Goal: Task Accomplishment & Management: Use online tool/utility

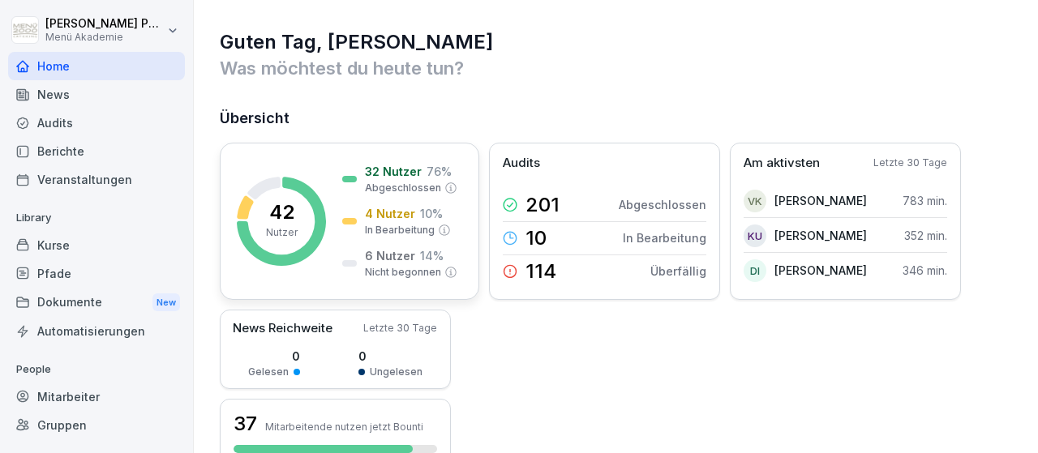
click at [393, 221] on p "4 Nutzer" at bounding box center [390, 213] width 50 height 17
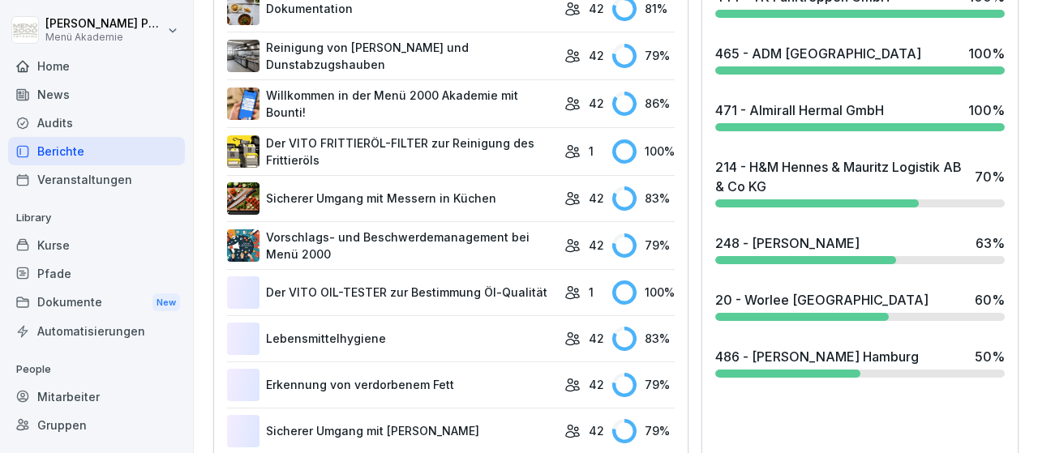
scroll to position [846, 0]
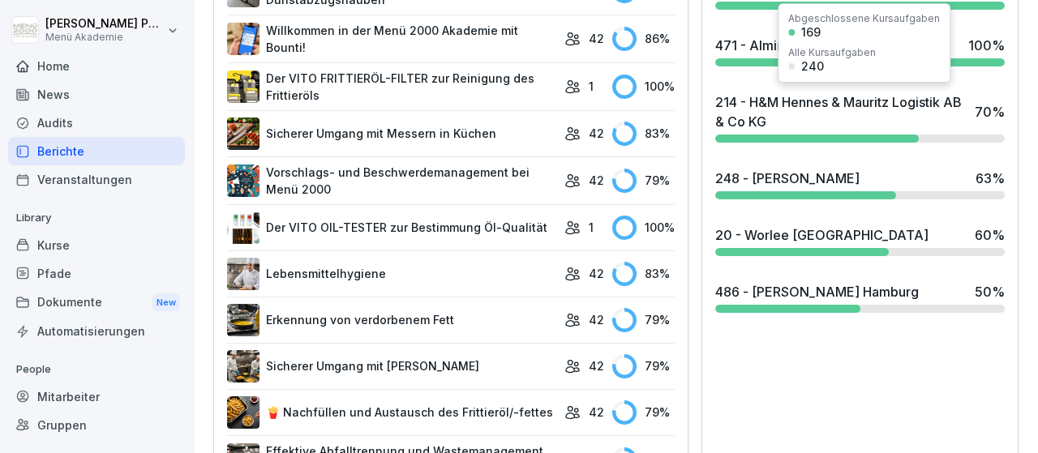
click at [765, 121] on div "214 - H&M Hennes & Mauritz Logistik AB & Co KG" at bounding box center [840, 111] width 251 height 39
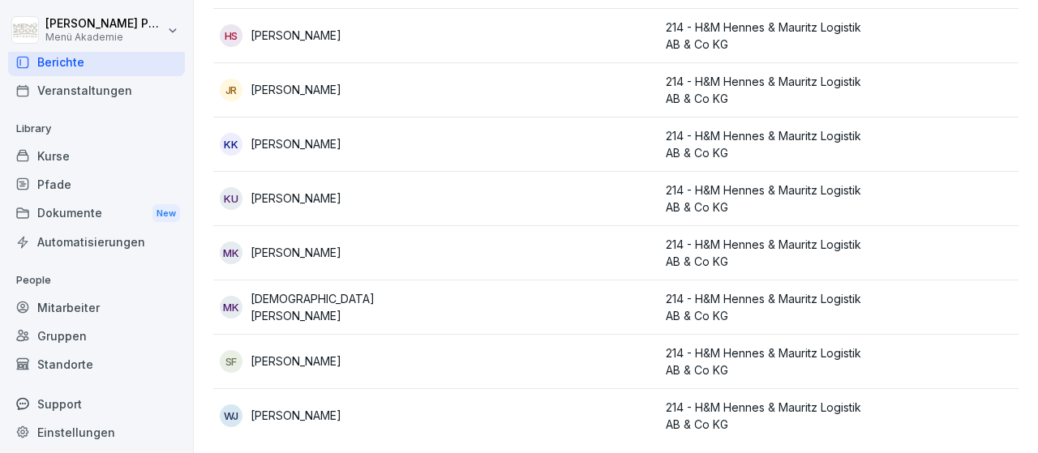
scroll to position [95, 0]
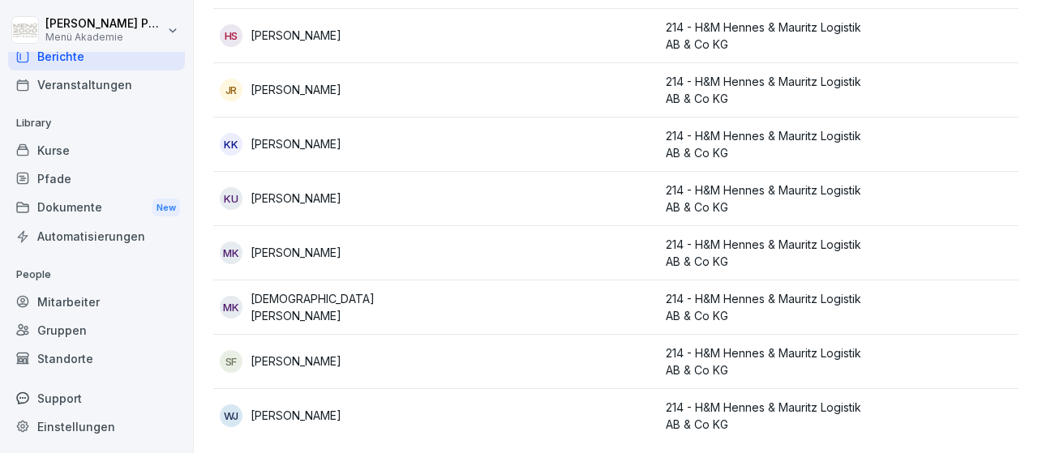
click at [77, 300] on div "Mitarbeiter" at bounding box center [96, 302] width 177 height 28
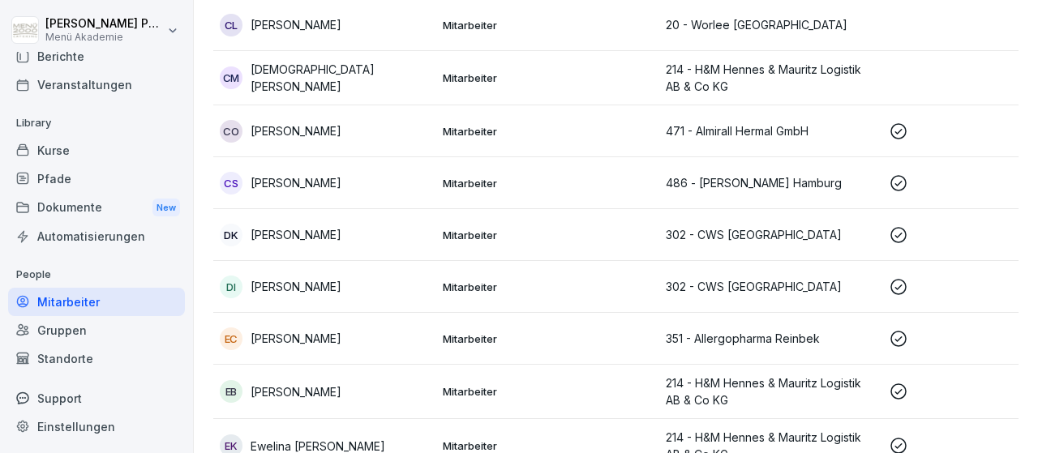
scroll to position [16, 0]
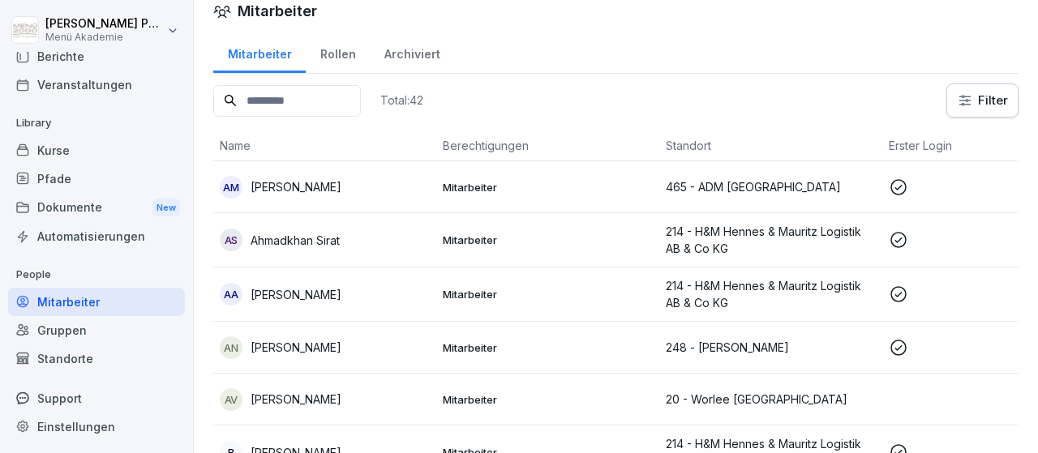
click at [79, 358] on div "Standorte" at bounding box center [96, 359] width 177 height 28
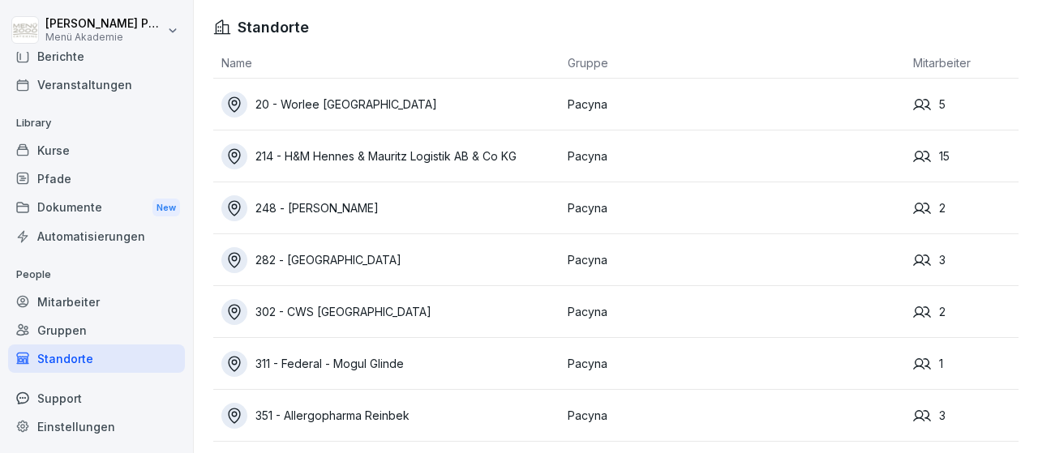
click at [435, 160] on div "214 - H&M Hennes & Mauritz Logistik AB & Co KG" at bounding box center [390, 157] width 338 height 26
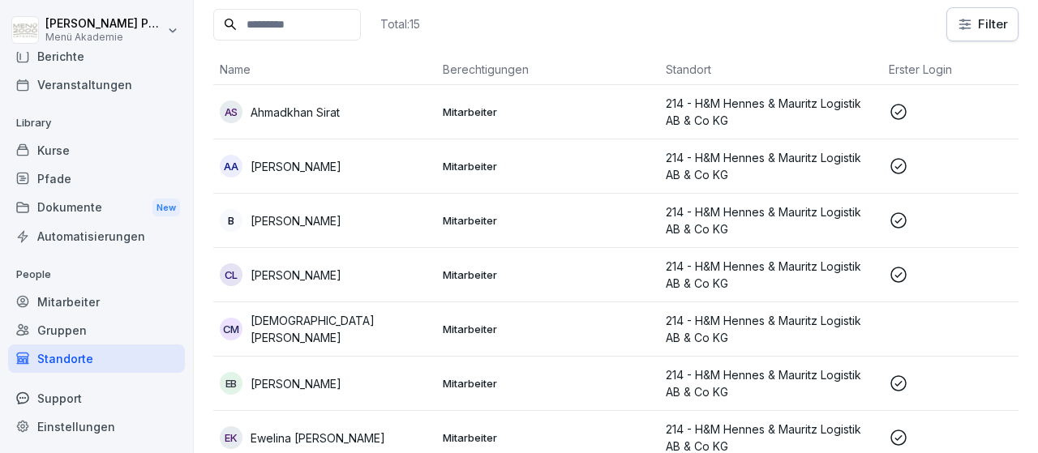
scroll to position [188, 0]
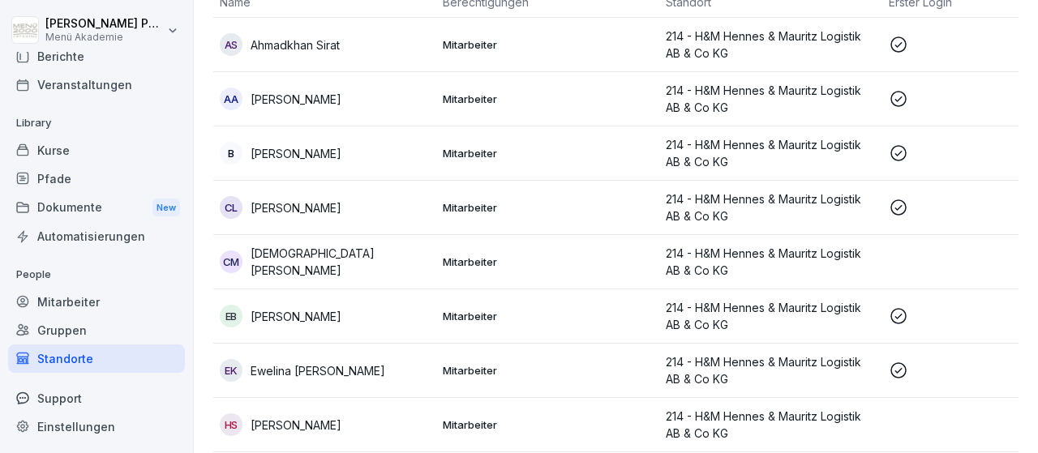
click at [341, 319] on p "[PERSON_NAME]" at bounding box center [296, 316] width 91 height 17
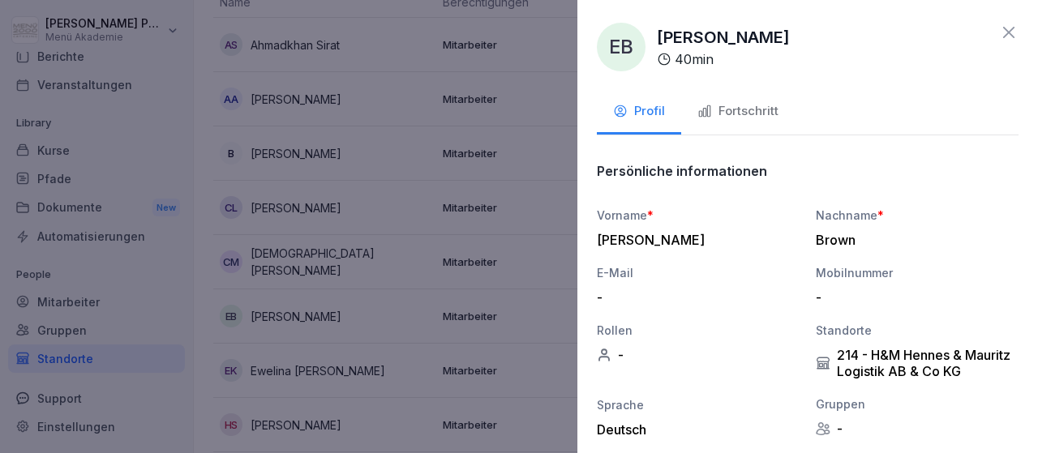
click at [737, 122] on button "Fortschritt" at bounding box center [738, 113] width 114 height 44
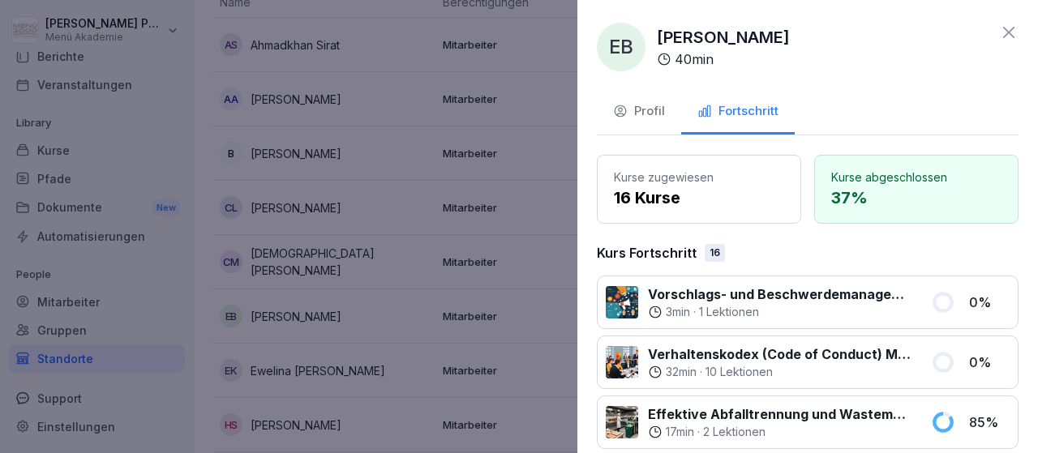
click at [1018, 37] on icon at bounding box center [1008, 32] width 19 height 19
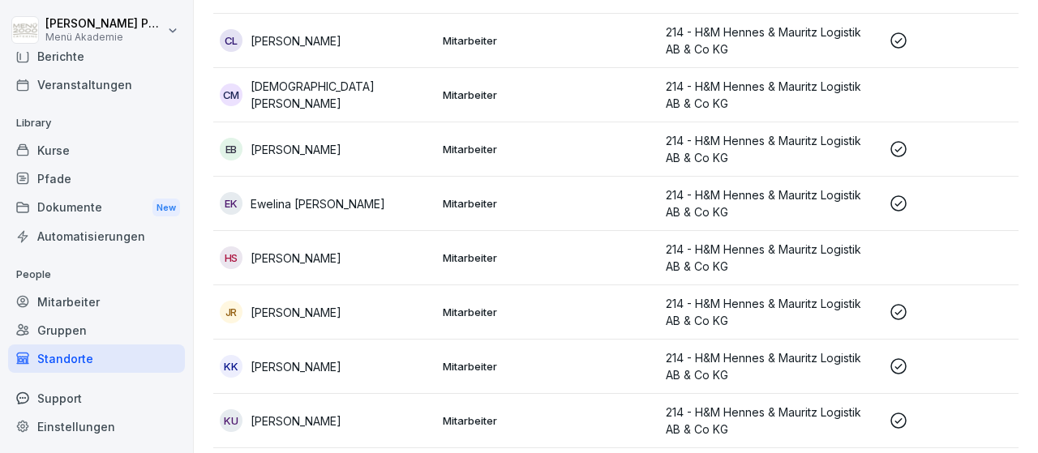
scroll to position [470, 0]
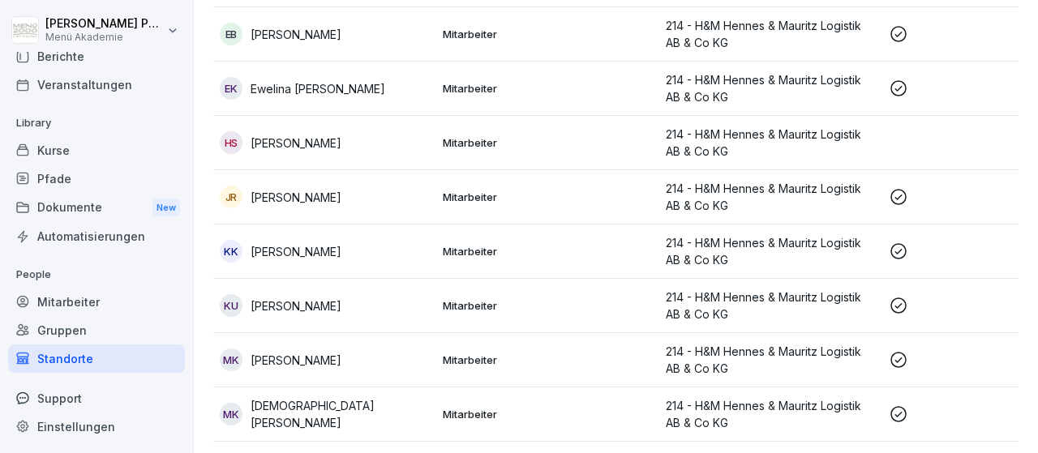
click at [301, 413] on p "[DEMOGRAPHIC_DATA][PERSON_NAME]" at bounding box center [340, 414] width 179 height 34
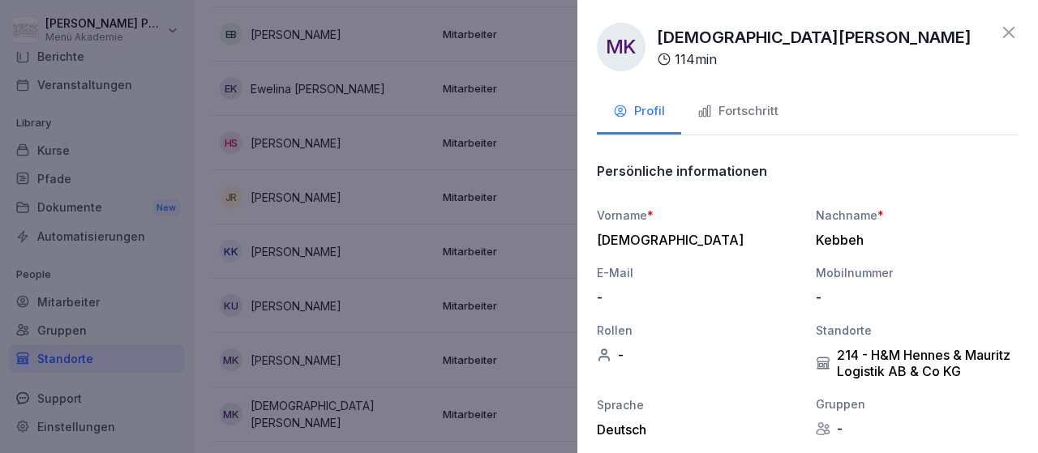
click at [749, 113] on div "Fortschritt" at bounding box center [737, 111] width 81 height 19
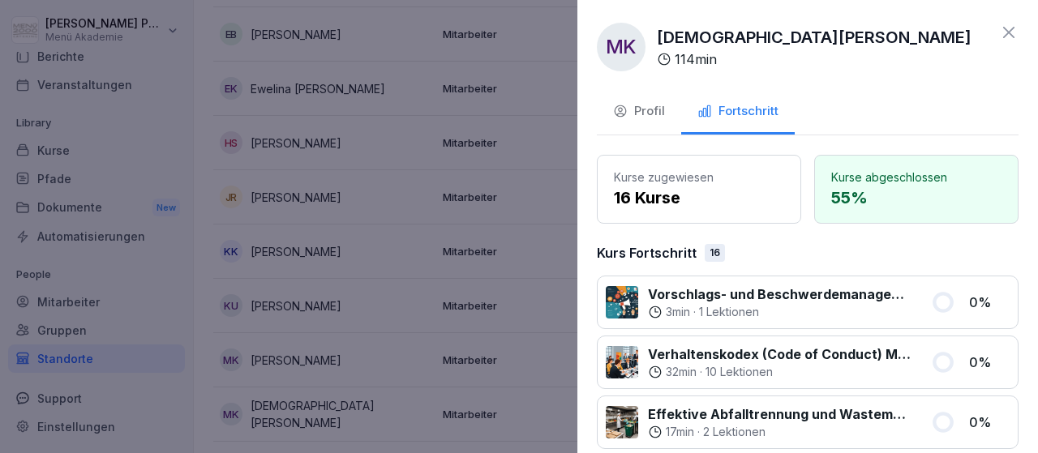
click at [1017, 28] on icon at bounding box center [1008, 32] width 19 height 19
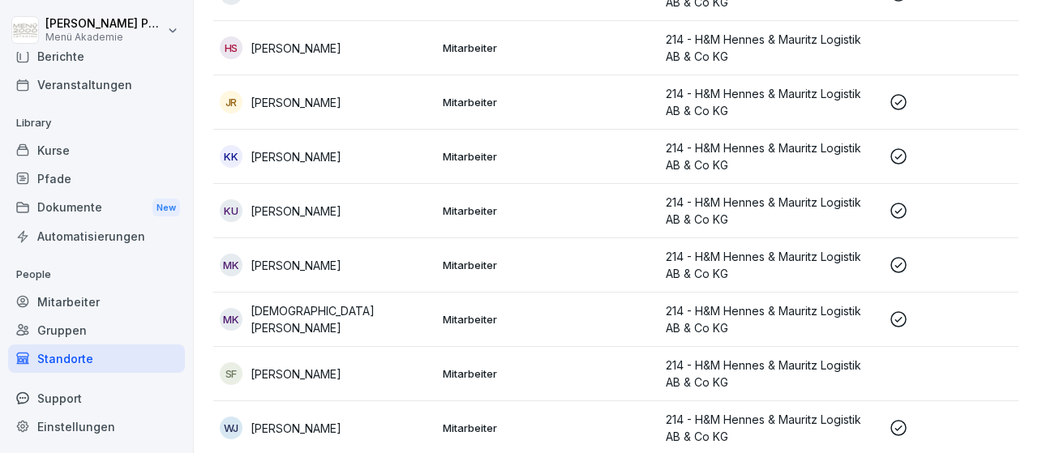
scroll to position [283, 0]
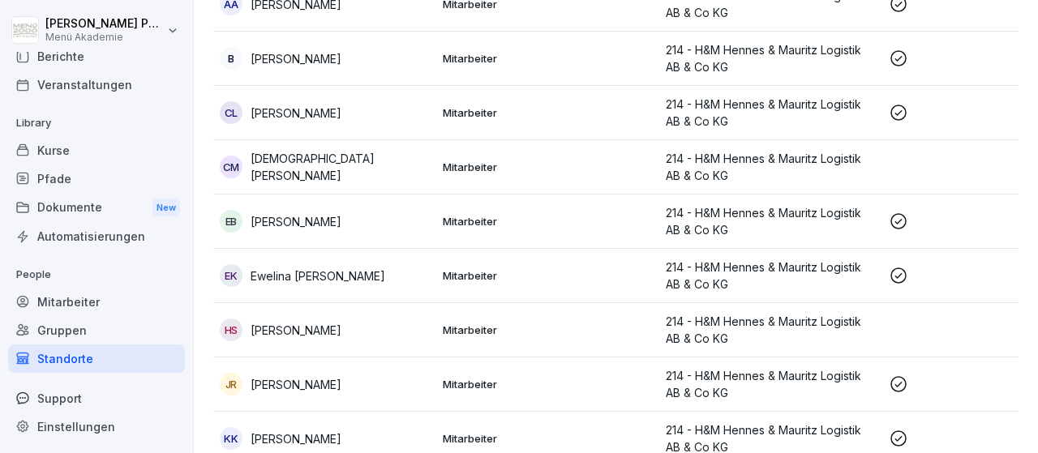
click at [278, 117] on p "[PERSON_NAME]" at bounding box center [296, 113] width 91 height 17
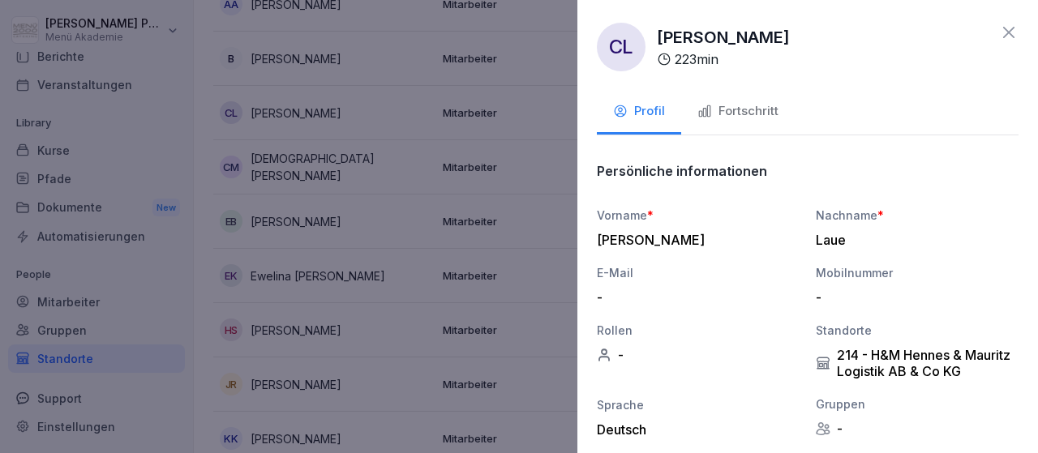
click at [756, 99] on button "Fortschritt" at bounding box center [738, 113] width 114 height 44
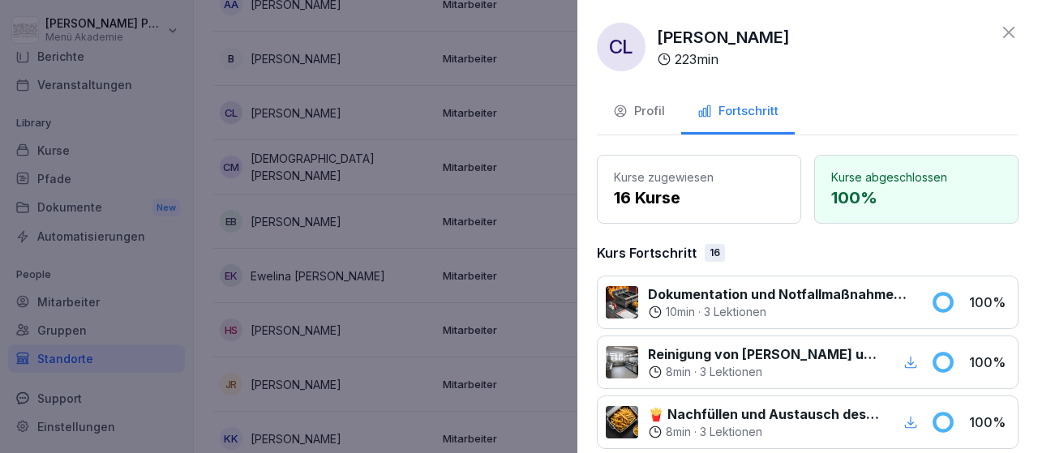
click at [1014, 29] on icon at bounding box center [1008, 32] width 19 height 19
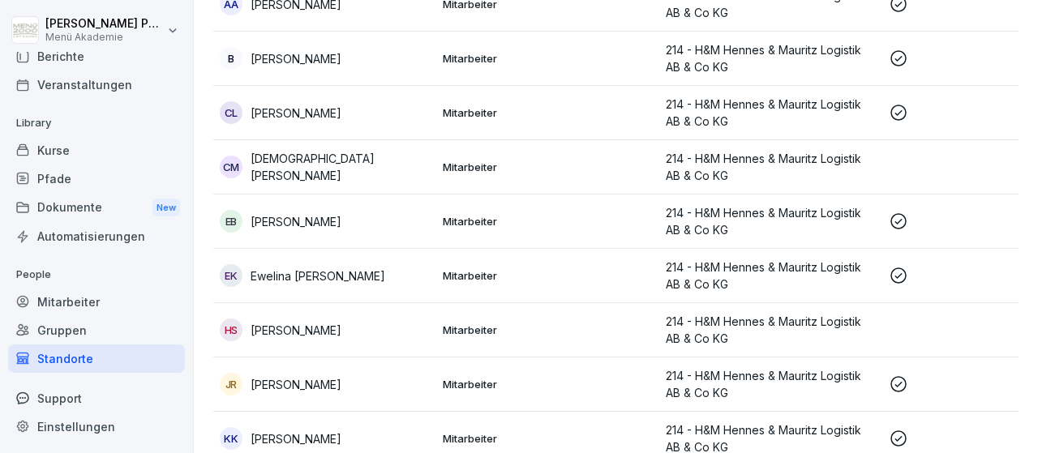
scroll to position [189, 0]
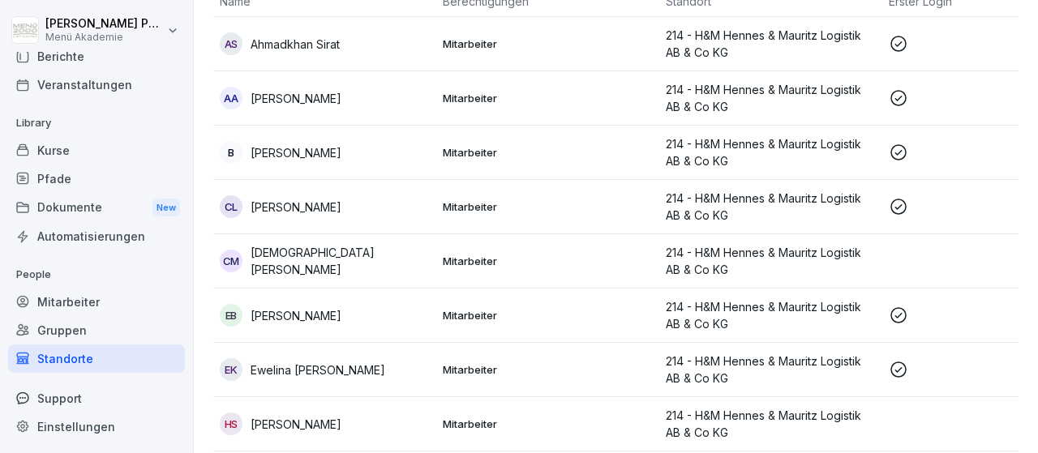
click at [312, 319] on p "[PERSON_NAME]" at bounding box center [296, 315] width 91 height 17
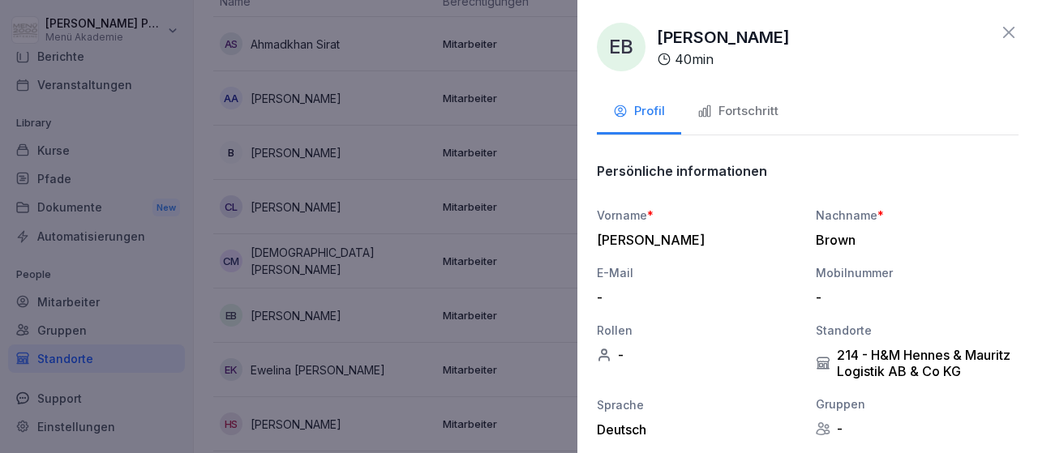
click at [710, 114] on icon "button" at bounding box center [704, 111] width 15 height 15
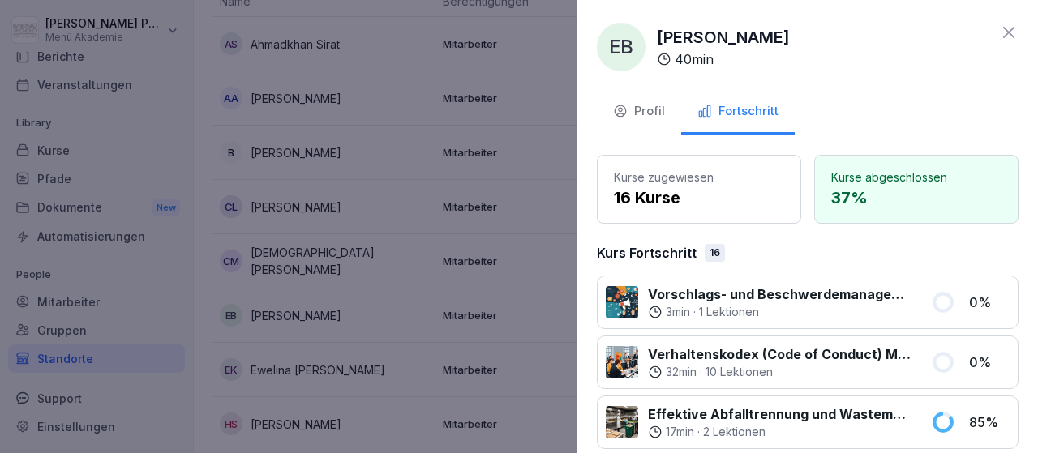
click at [1013, 34] on icon at bounding box center [1008, 32] width 19 height 19
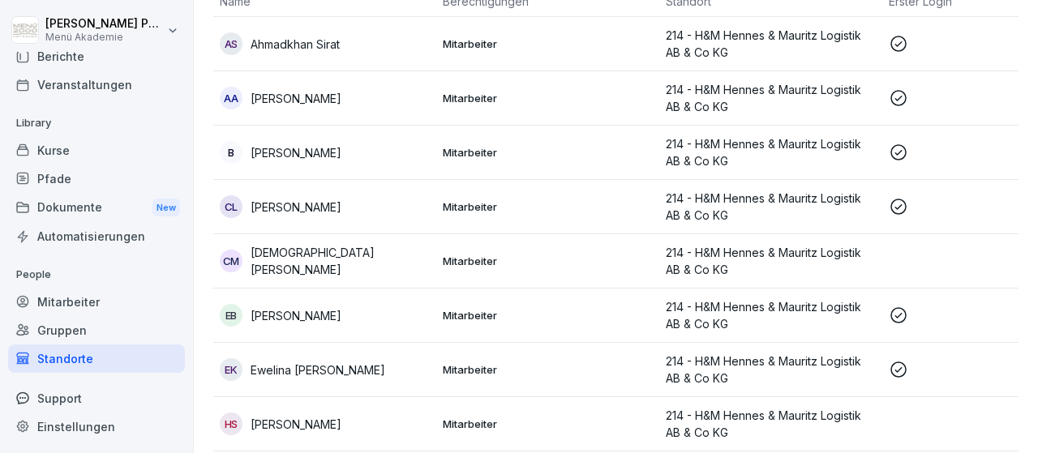
click at [66, 356] on div "Standorte" at bounding box center [96, 359] width 177 height 28
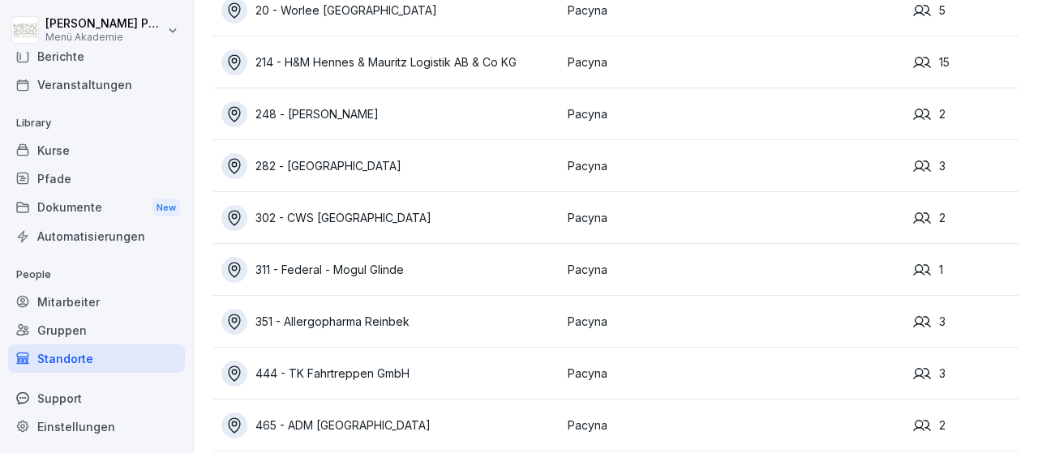
scroll to position [208, 0]
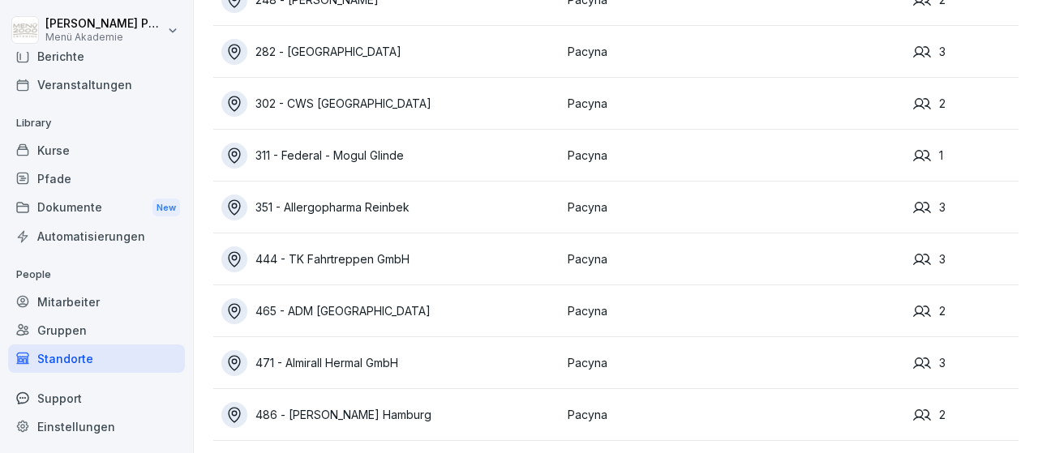
click at [384, 416] on div "486 - [PERSON_NAME] Hamburg" at bounding box center [390, 415] width 338 height 26
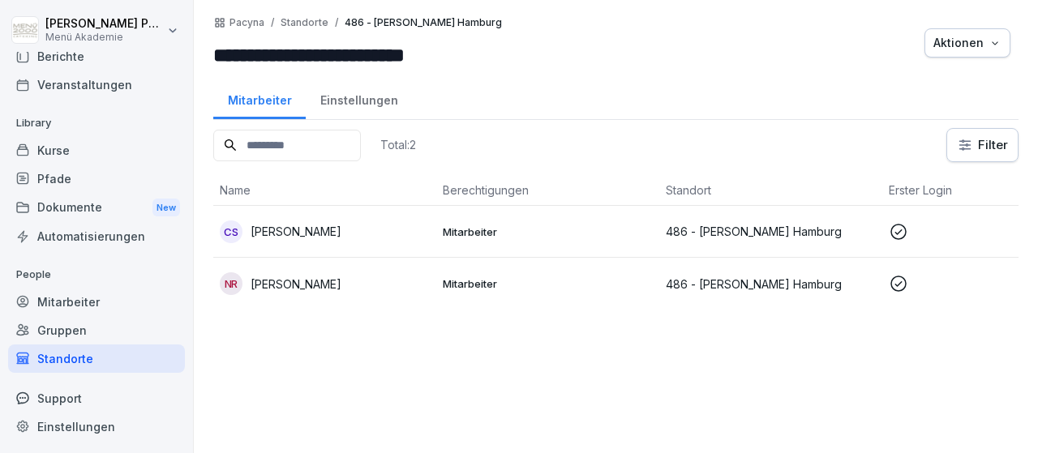
click at [900, 286] on icon at bounding box center [898, 283] width 19 height 19
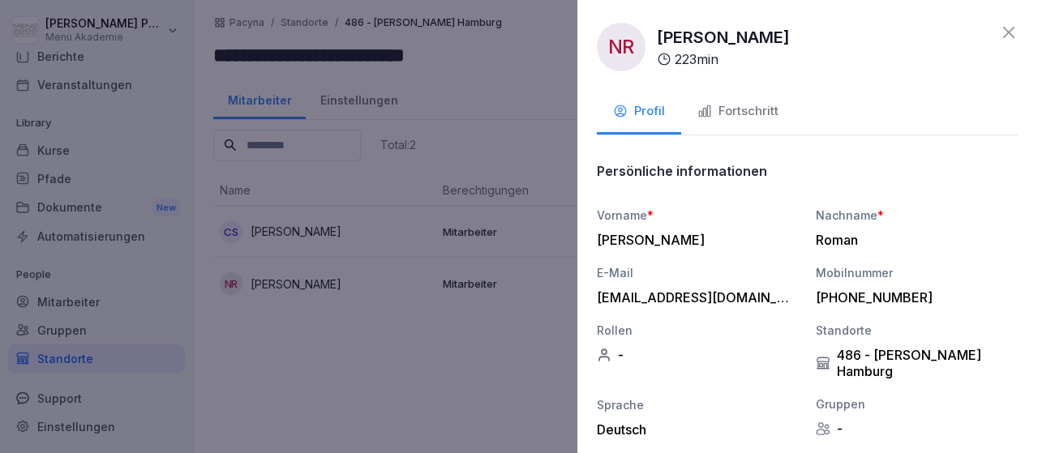
click at [766, 111] on div "Fortschritt" at bounding box center [737, 111] width 81 height 19
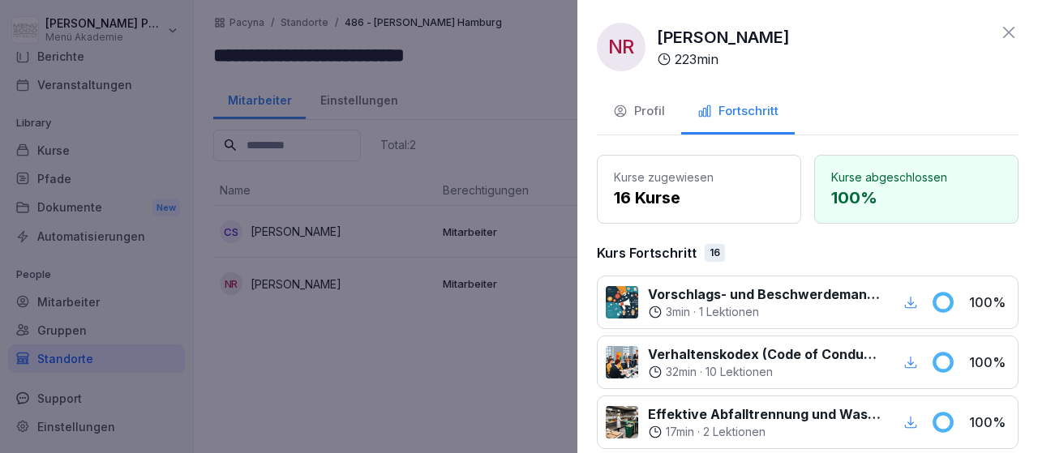
click at [1000, 35] on icon at bounding box center [1008, 32] width 19 height 19
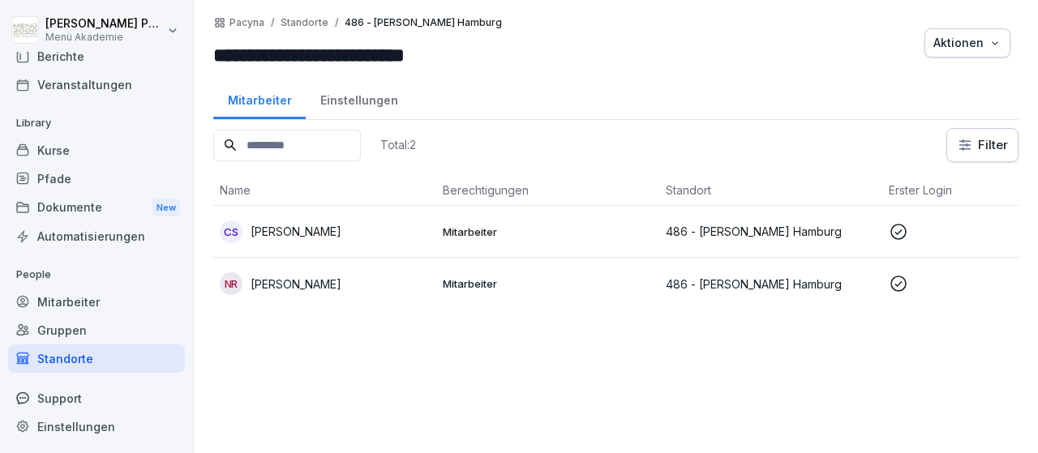
click at [901, 229] on icon at bounding box center [898, 232] width 16 height 16
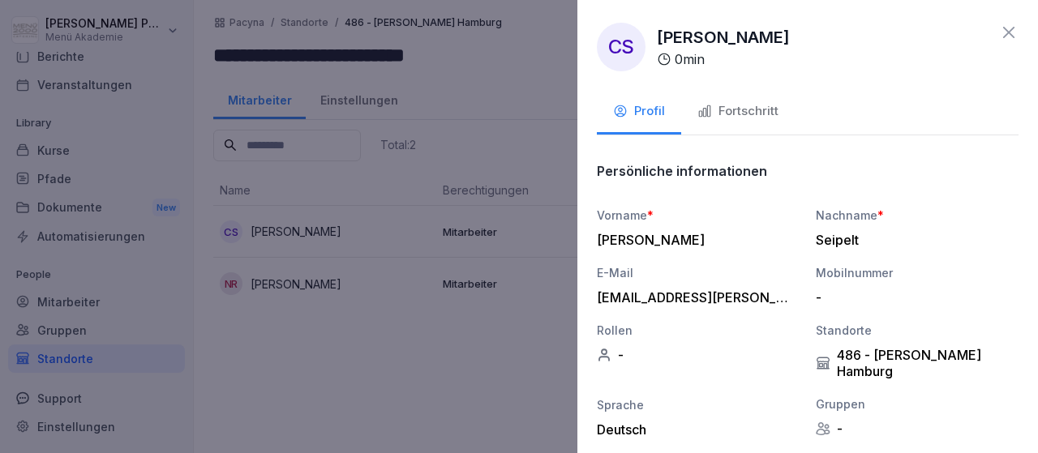
click at [739, 109] on div "Fortschritt" at bounding box center [737, 111] width 81 height 19
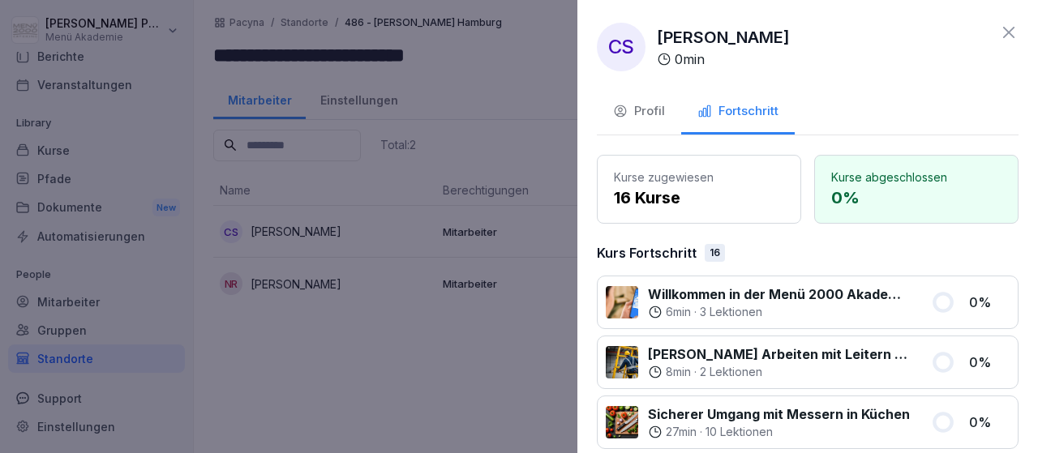
click at [1008, 30] on icon at bounding box center [1008, 32] width 19 height 19
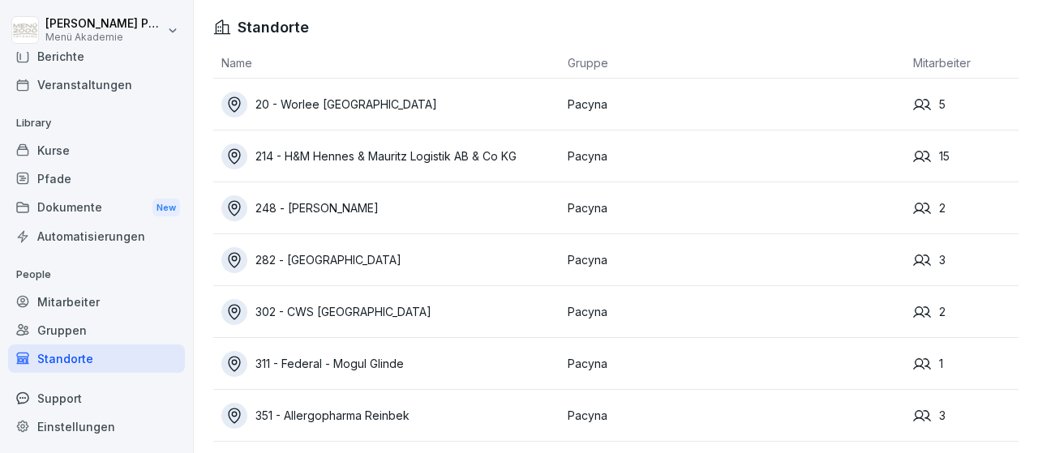
click at [361, 106] on div "20 - Worlee [GEOGRAPHIC_DATA]" at bounding box center [390, 105] width 338 height 26
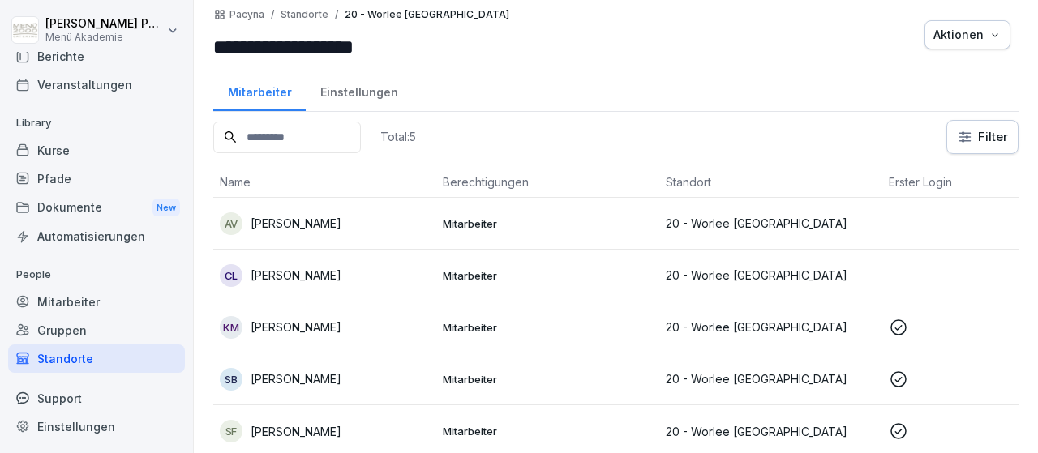
scroll to position [11, 0]
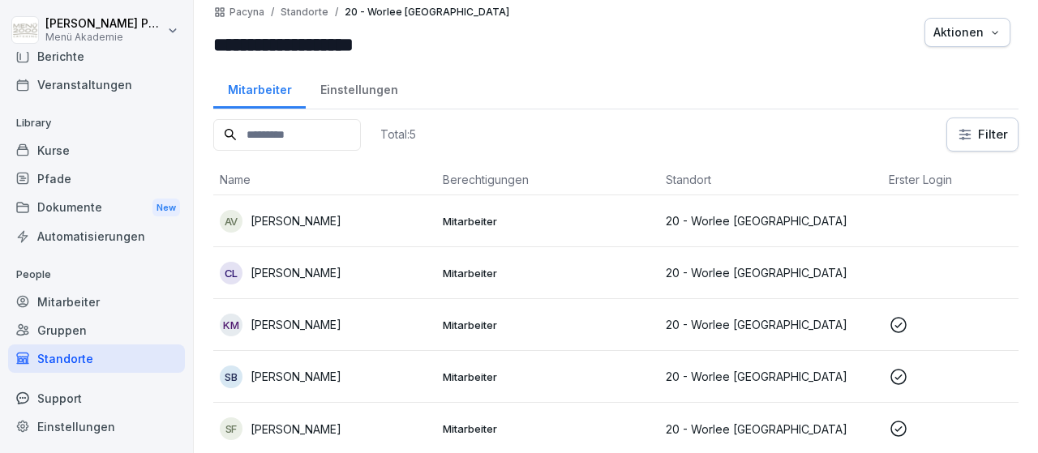
click at [82, 363] on div "Standorte" at bounding box center [96, 359] width 177 height 28
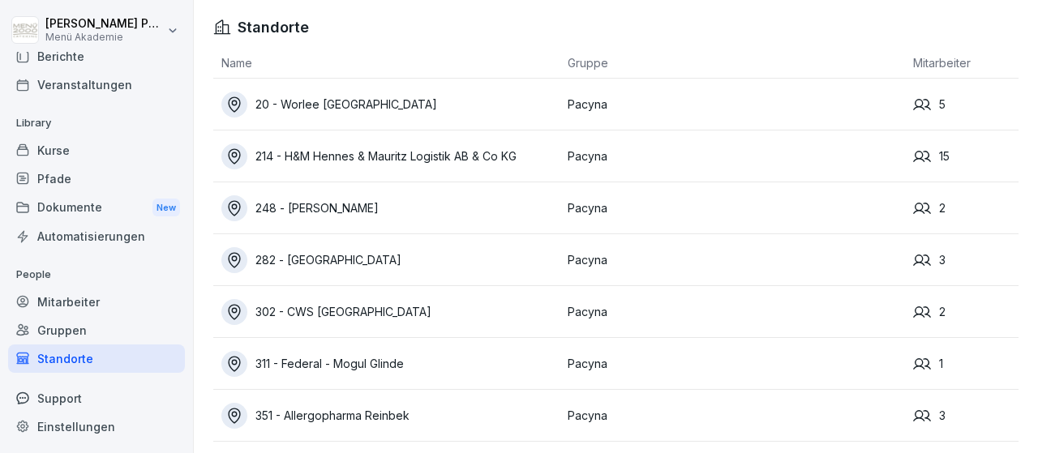
click at [328, 169] on div "214 - H&M Hennes & Mauritz Logistik AB & Co KG" at bounding box center [390, 157] width 338 height 26
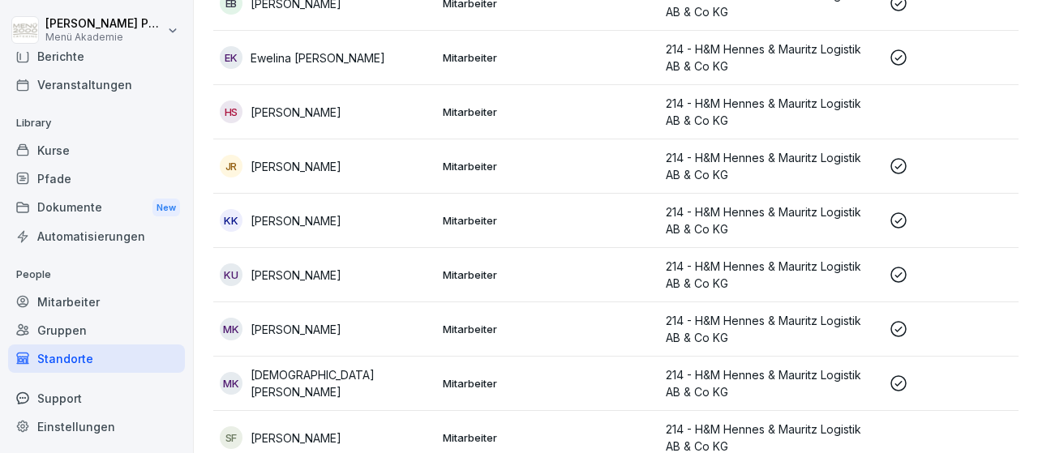
scroll to position [564, 0]
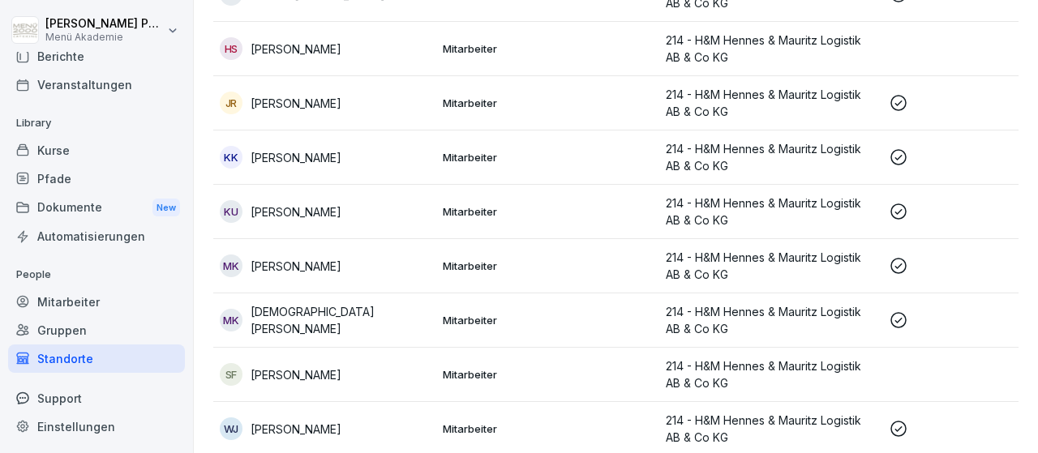
click at [298, 208] on p "[PERSON_NAME]" at bounding box center [296, 212] width 91 height 17
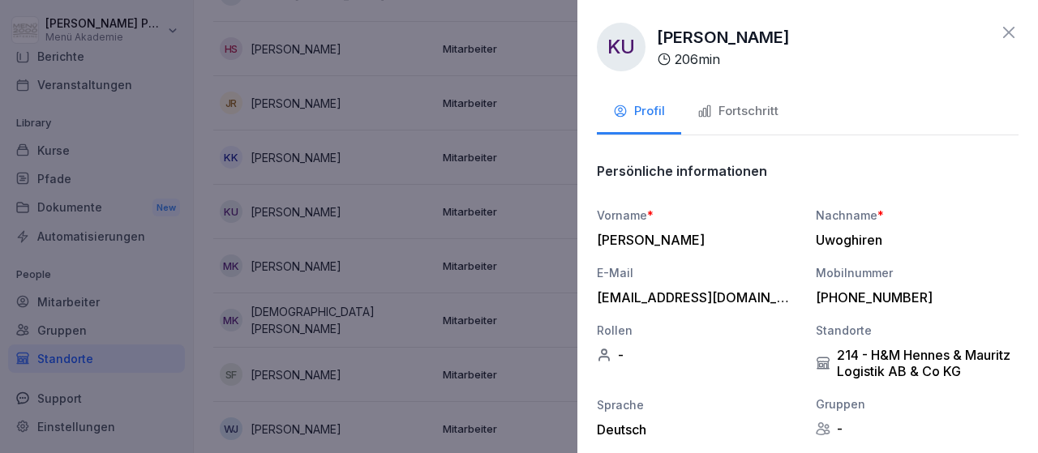
click at [765, 116] on div "Fortschritt" at bounding box center [737, 111] width 81 height 19
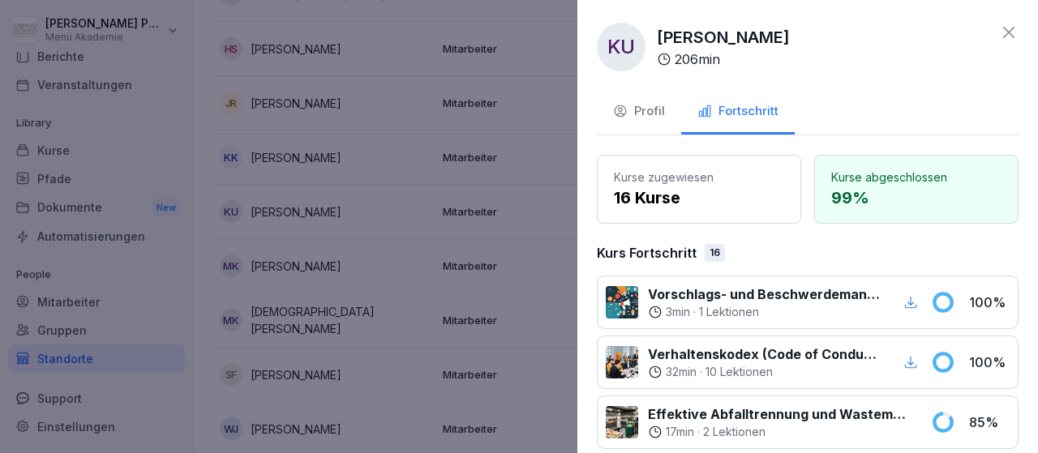
click at [1003, 41] on icon at bounding box center [1008, 32] width 19 height 19
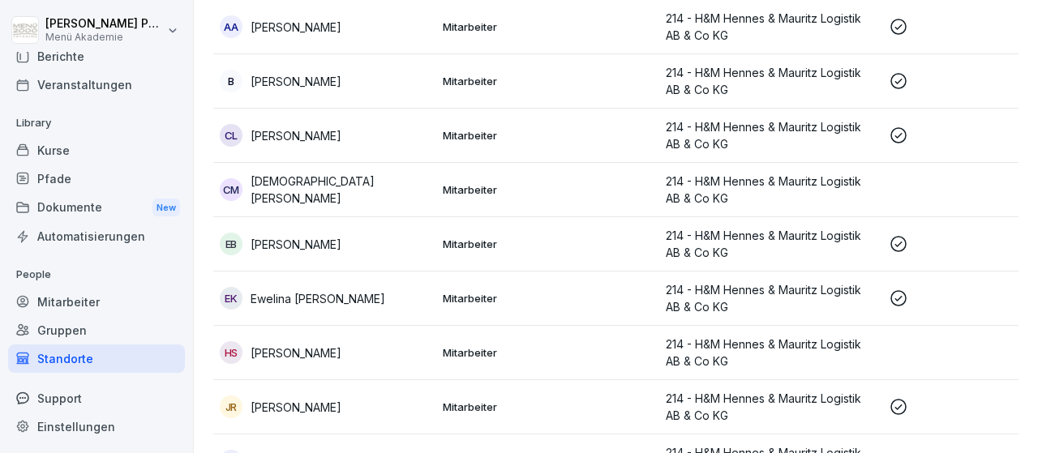
scroll to position [283, 0]
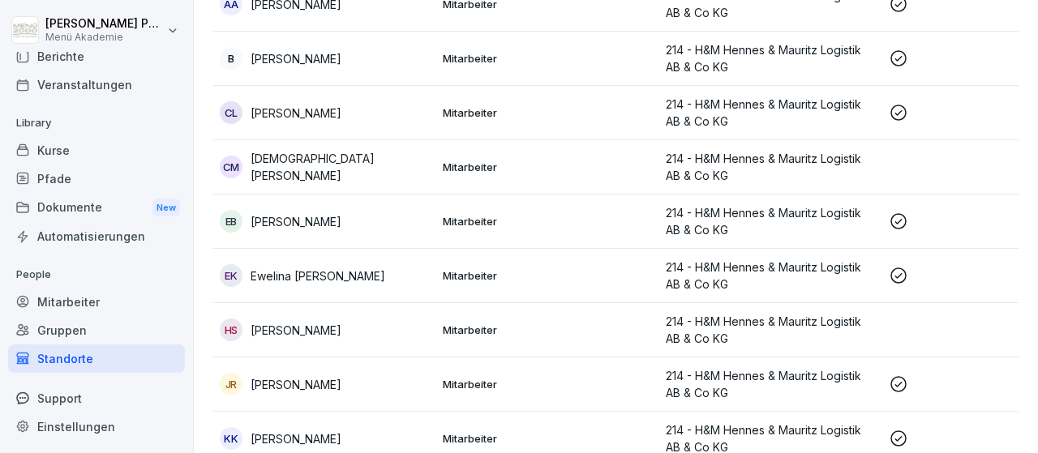
click at [341, 216] on p "[PERSON_NAME]" at bounding box center [296, 221] width 91 height 17
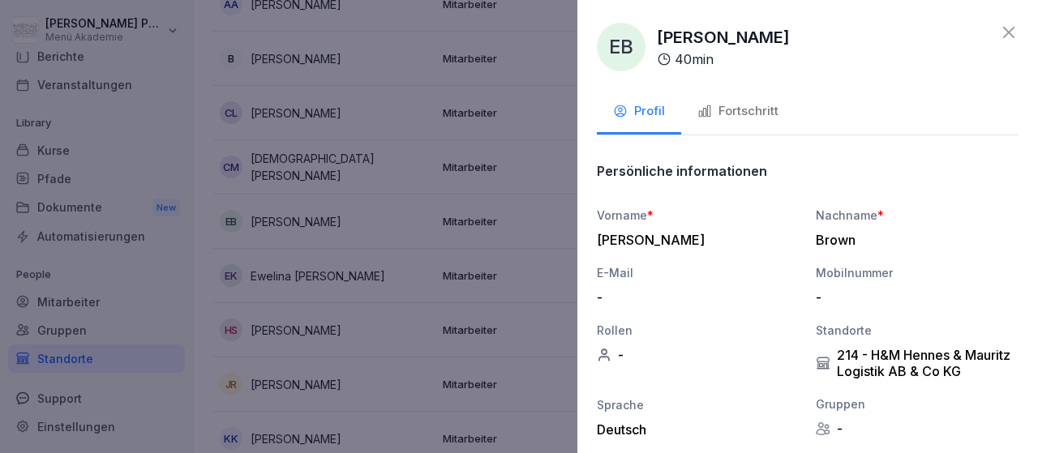
click at [739, 114] on div "Fortschritt" at bounding box center [737, 111] width 81 height 19
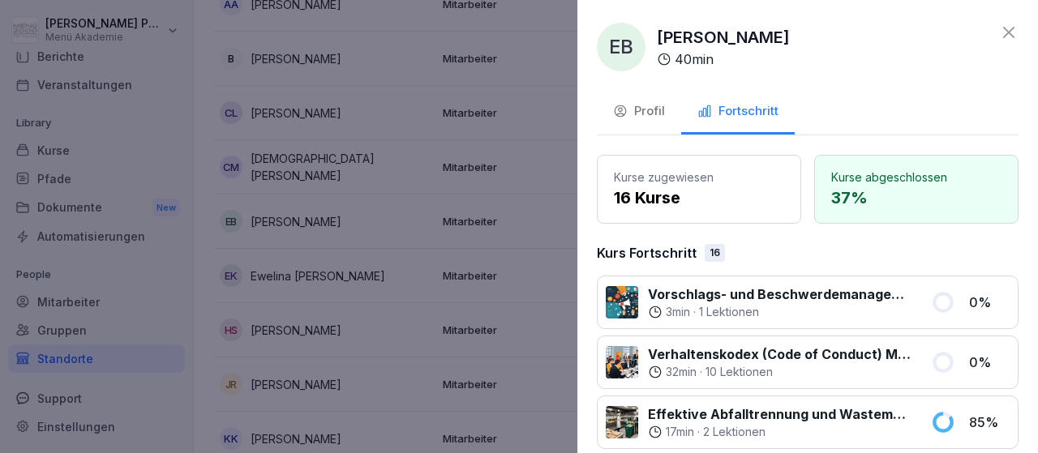
click at [1009, 27] on icon at bounding box center [1008, 32] width 19 height 19
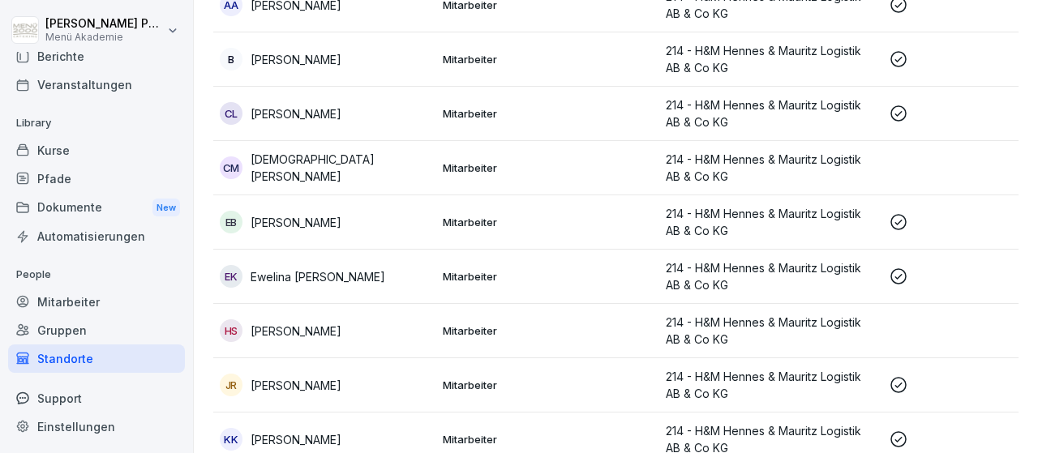
scroll to position [564, 0]
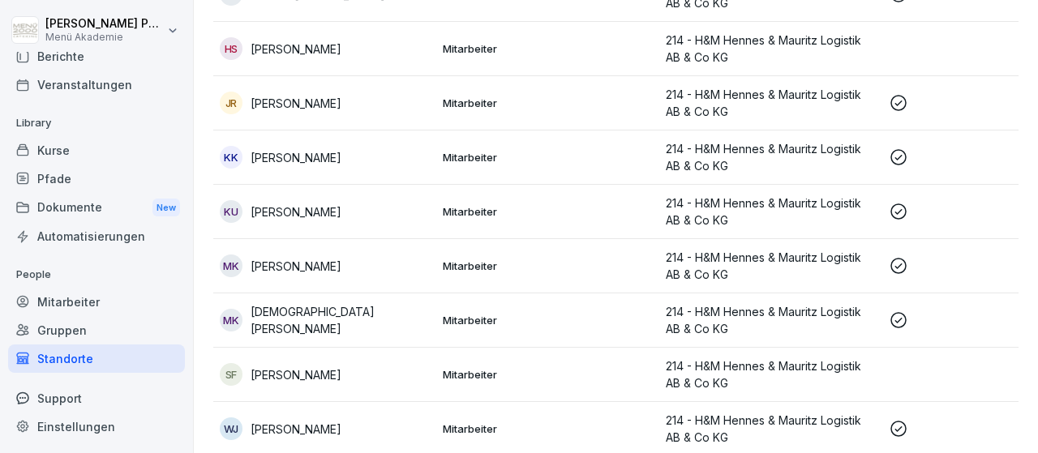
click at [369, 323] on div "MK [PERSON_NAME]" at bounding box center [325, 320] width 210 height 34
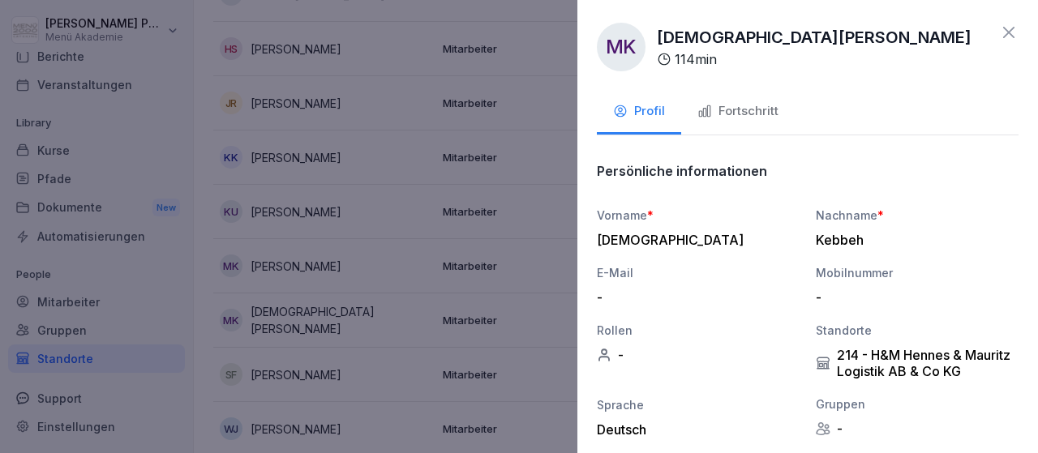
click at [705, 114] on icon "button" at bounding box center [704, 111] width 15 height 15
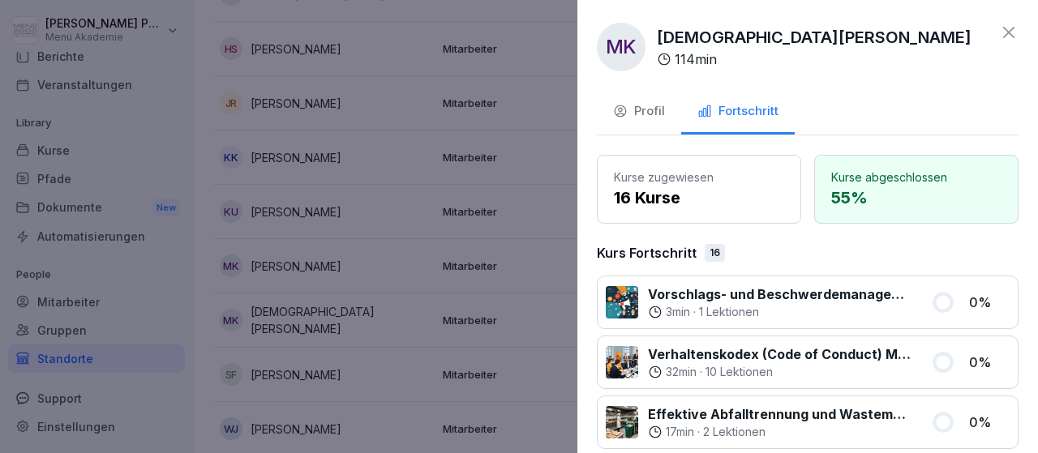
click at [1013, 39] on icon at bounding box center [1008, 32] width 19 height 19
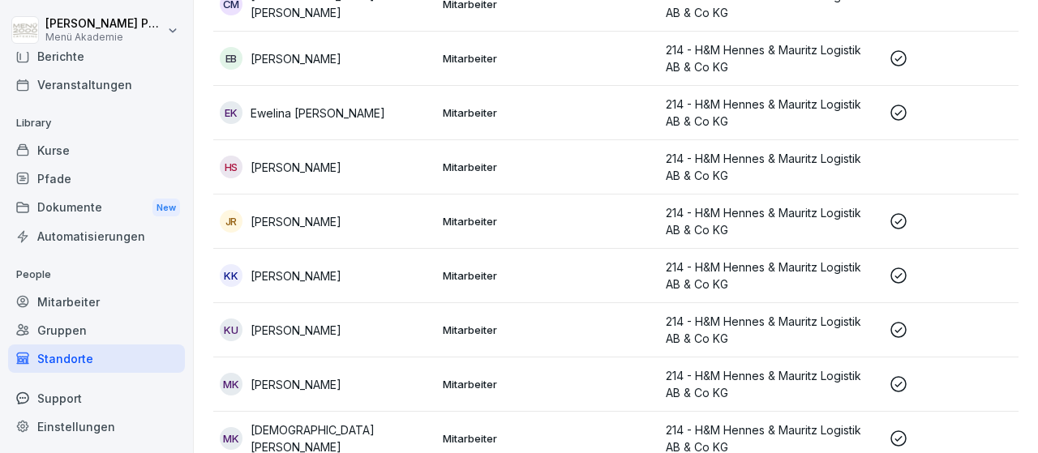
scroll to position [377, 0]
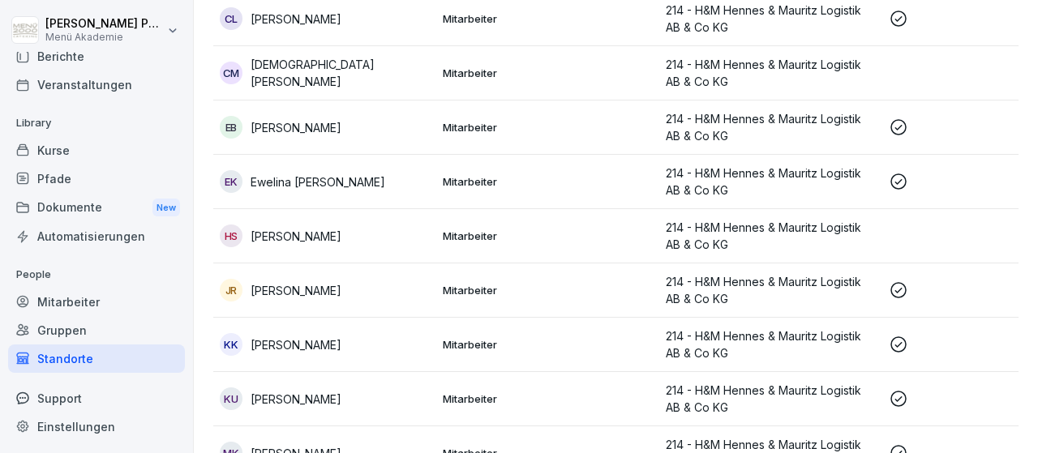
click at [362, 135] on div "EB [PERSON_NAME]" at bounding box center [325, 127] width 210 height 23
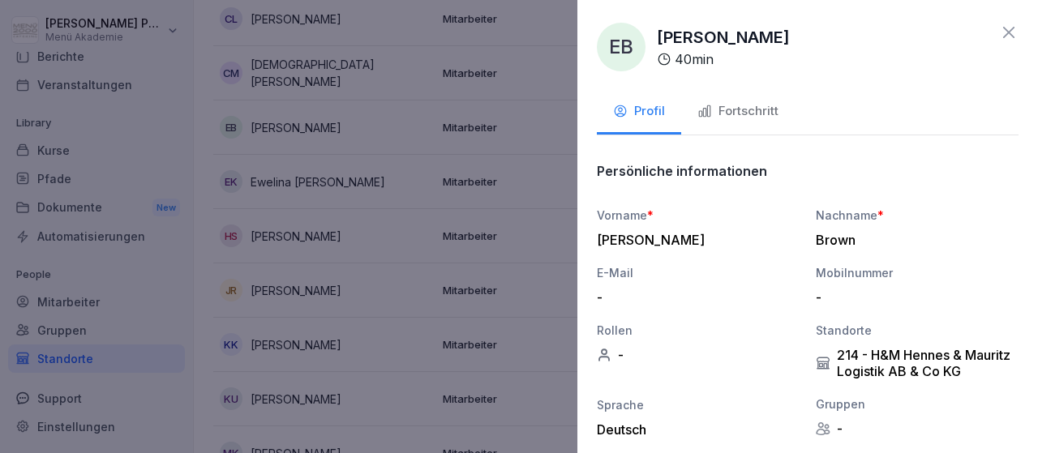
click at [735, 109] on div "Fortschritt" at bounding box center [737, 111] width 81 height 19
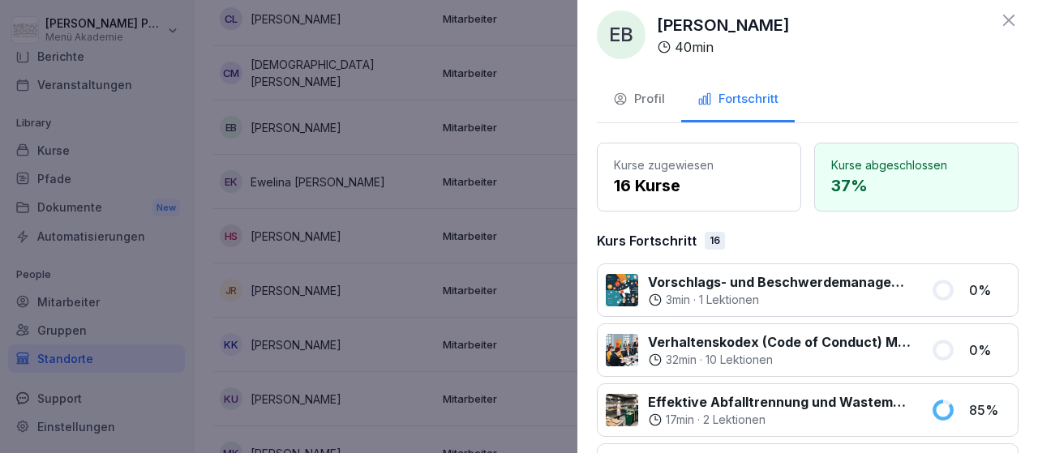
scroll to position [0, 0]
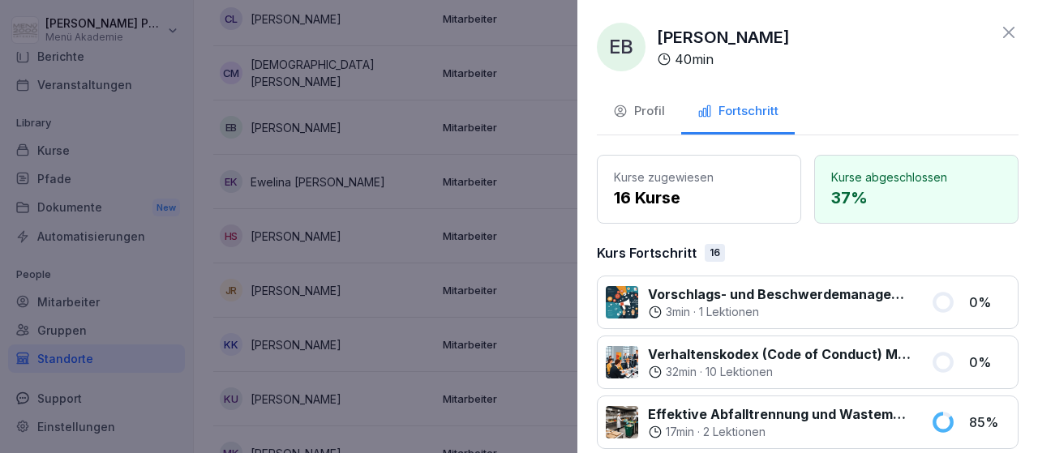
click at [1014, 26] on icon at bounding box center [1008, 32] width 19 height 19
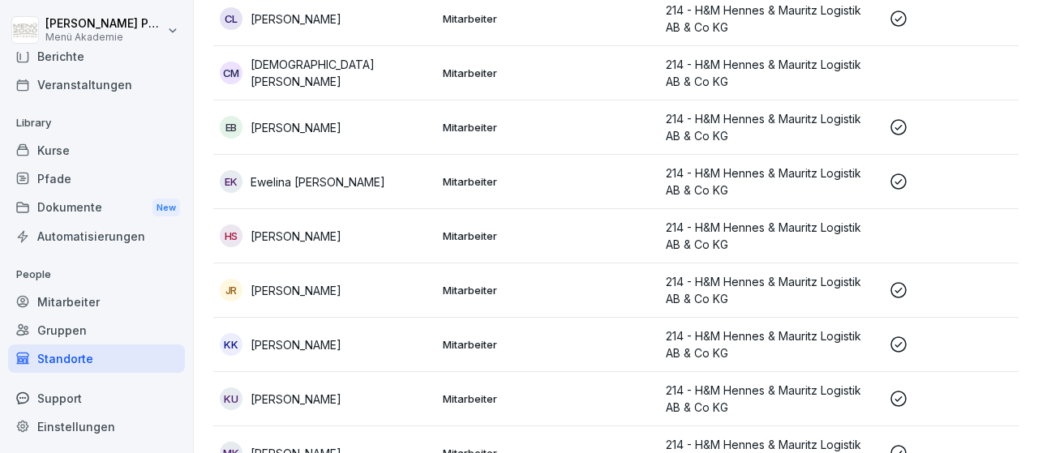
scroll to position [565, 0]
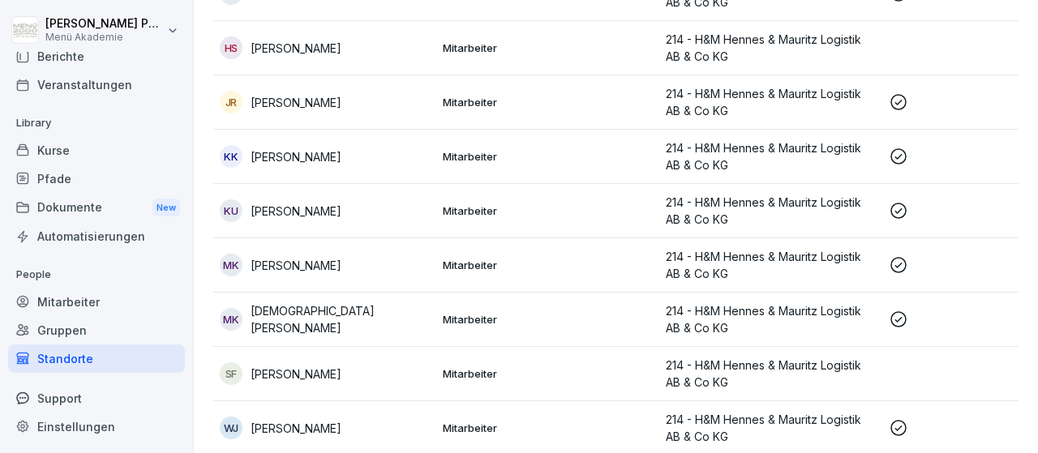
click at [311, 314] on p "[DEMOGRAPHIC_DATA][PERSON_NAME]" at bounding box center [340, 319] width 179 height 34
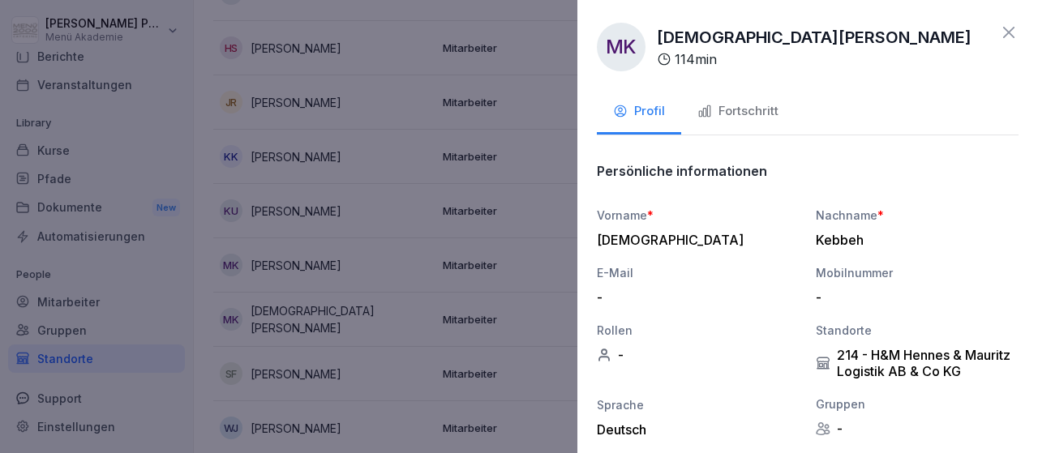
click at [741, 116] on div "Fortschritt" at bounding box center [737, 111] width 81 height 19
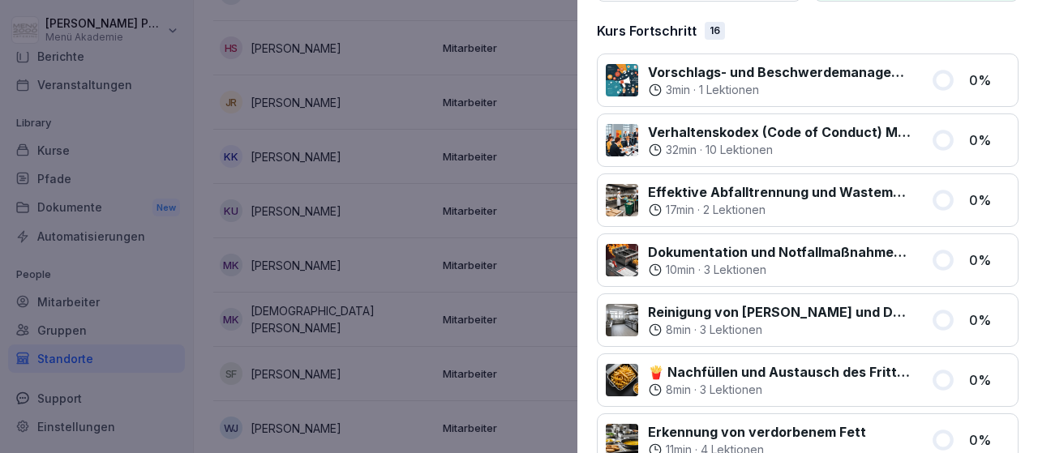
scroll to position [66, 0]
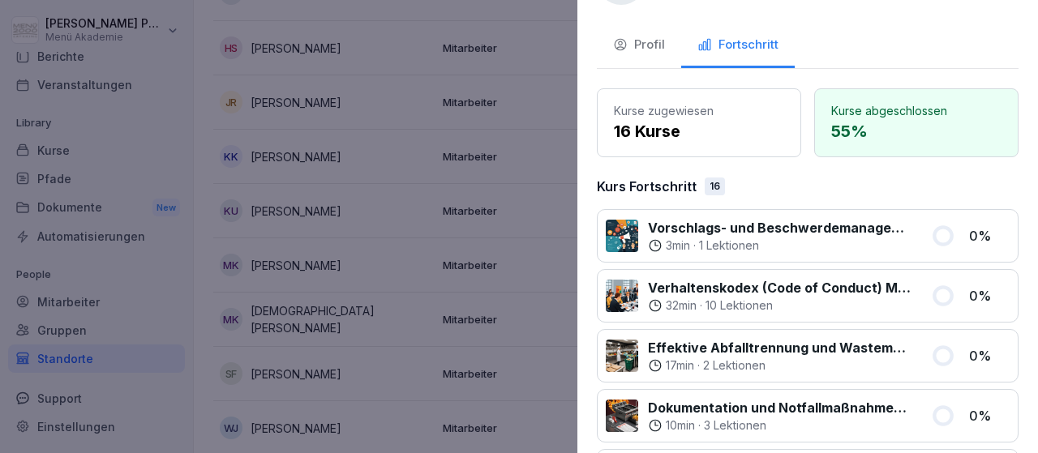
click at [550, 80] on div at bounding box center [519, 226] width 1038 height 453
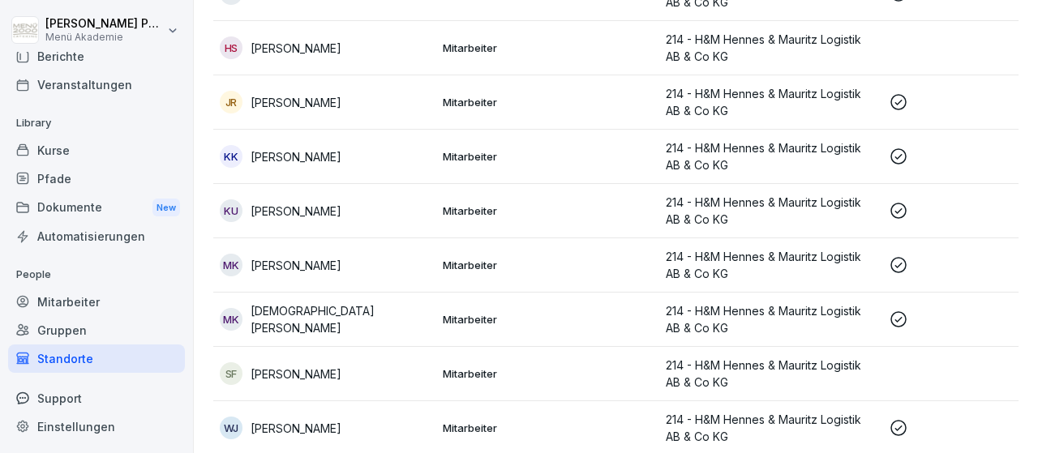
scroll to position [565, 0]
click at [302, 210] on p "[PERSON_NAME]" at bounding box center [296, 211] width 91 height 17
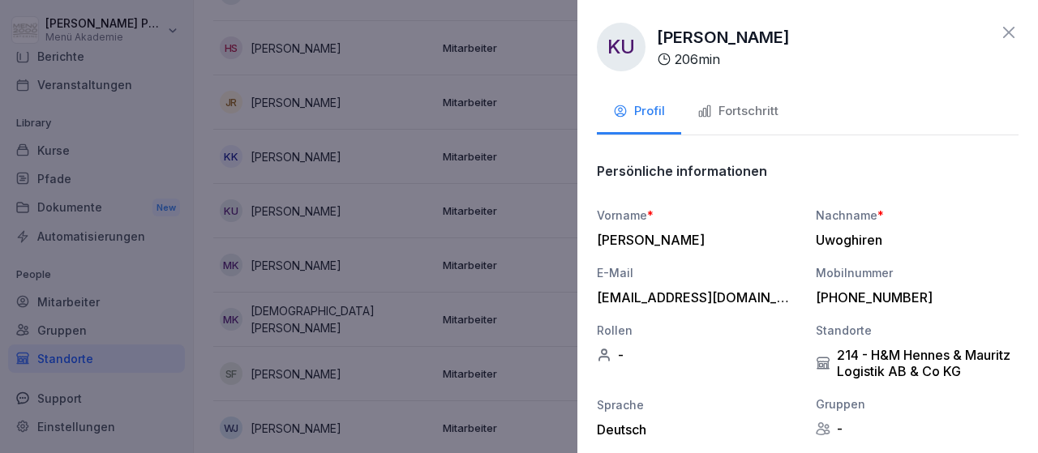
click at [724, 109] on div "Fortschritt" at bounding box center [737, 111] width 81 height 19
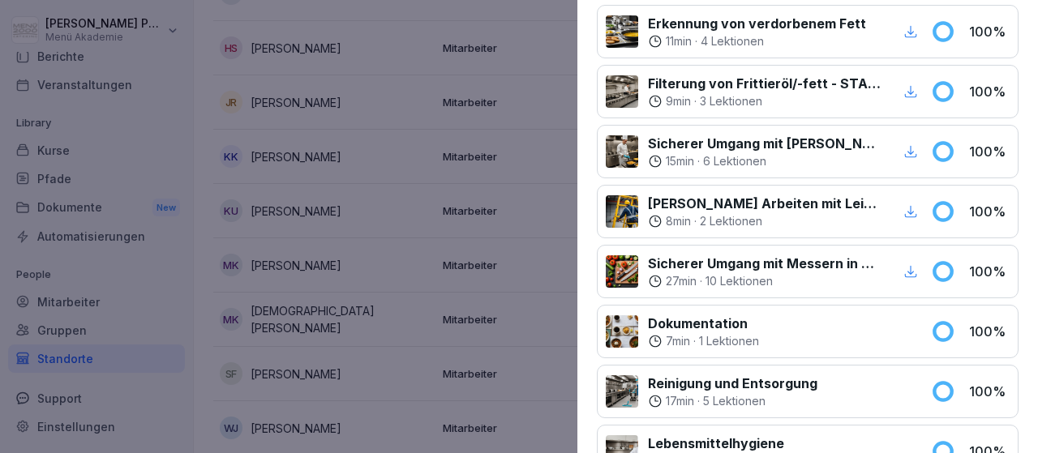
scroll to position [161, 0]
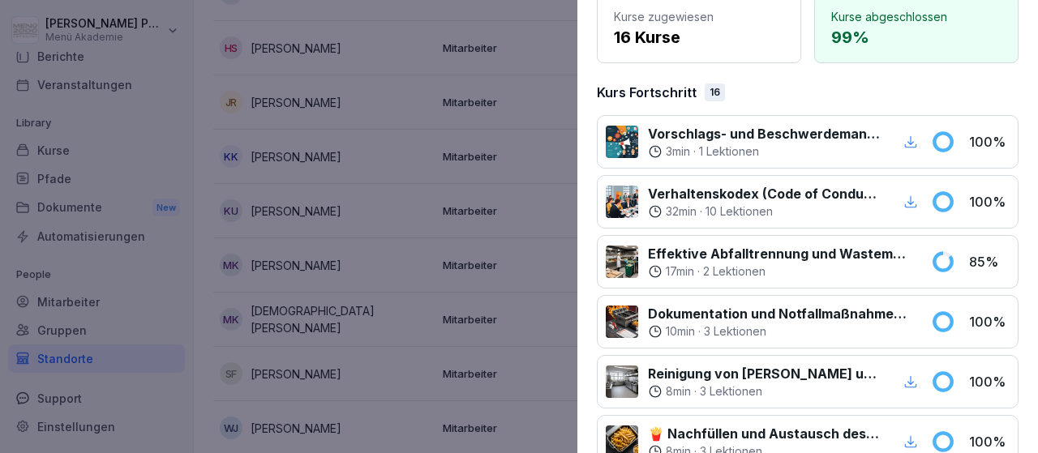
click at [714, 264] on p "2 Lektionen" at bounding box center [734, 272] width 62 height 16
click at [732, 254] on p "Effektive Abfalltrennung und Wastemanagement im Catering" at bounding box center [780, 253] width 264 height 19
click at [684, 270] on p "17 min" at bounding box center [680, 272] width 28 height 16
